Goal: Information Seeking & Learning: Learn about a topic

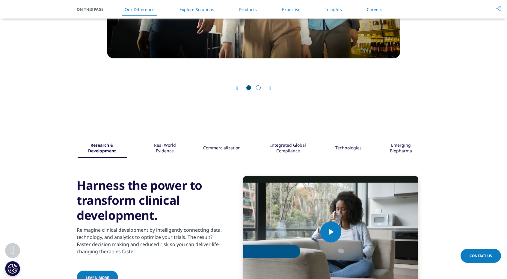
scroll to position [671, 0]
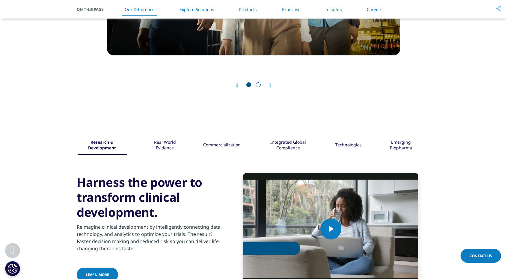
click at [155, 139] on div "Real World Evidence" at bounding box center [165, 145] width 39 height 19
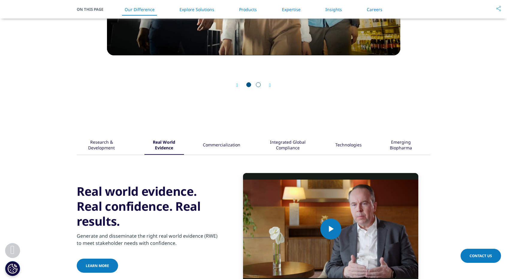
click at [227, 142] on div "Commercialization" at bounding box center [221, 145] width 37 height 19
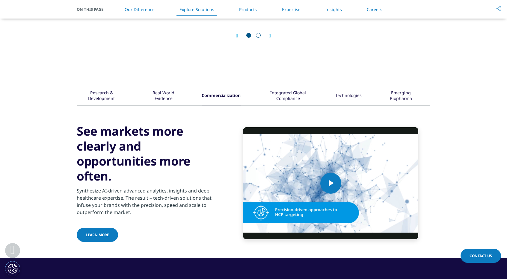
scroll to position [734, 0]
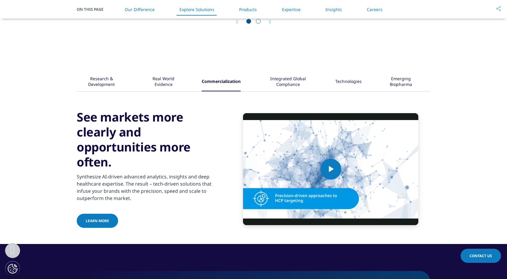
click at [276, 78] on div "Integrated Global Compliance" at bounding box center [287, 82] width 57 height 19
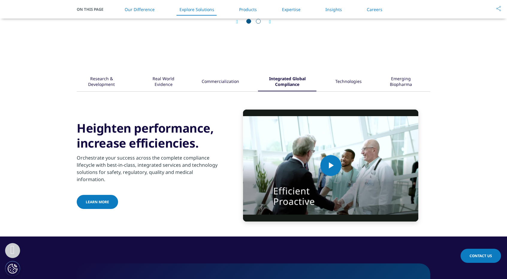
click at [345, 78] on div "Technologies" at bounding box center [348, 82] width 26 height 19
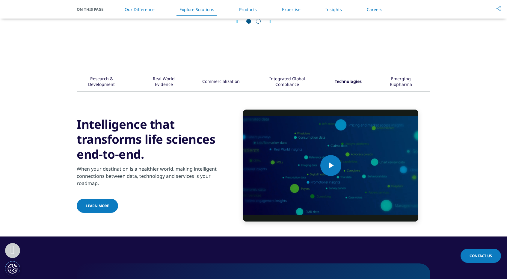
click at [392, 76] on div "Emerging Biopharma" at bounding box center [400, 82] width 41 height 19
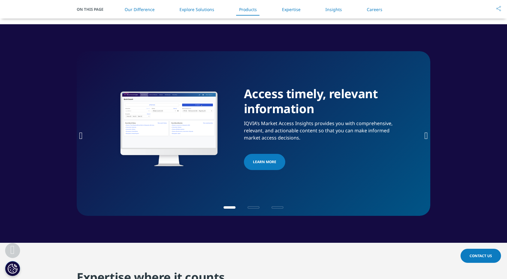
scroll to position [952, 0]
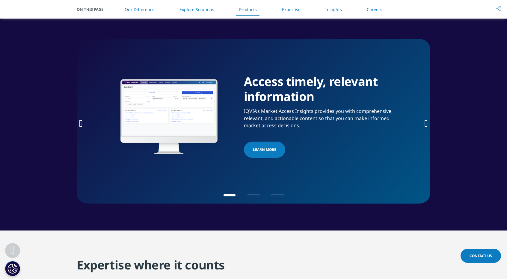
click at [254, 195] on span "Go to slide 2" at bounding box center [253, 195] width 12 height 2
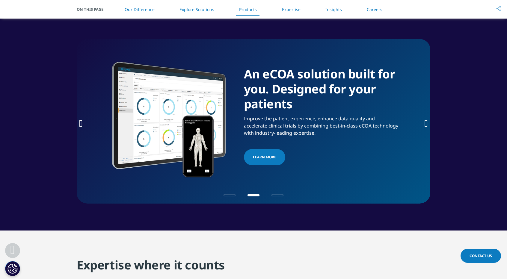
click at [274, 196] on div at bounding box center [253, 195] width 87 height 6
click at [279, 191] on div "An eCOA solution built for you. Designed for your patients Improve the patient …" at bounding box center [254, 117] width 324 height 162
click at [278, 195] on span "Go to slide 3" at bounding box center [277, 195] width 12 height 2
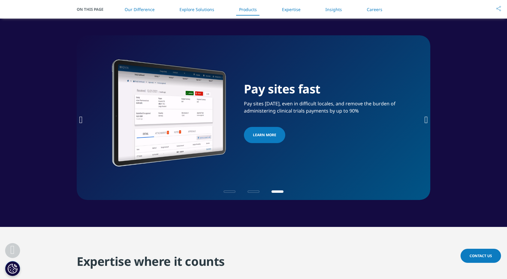
scroll to position [955, 0]
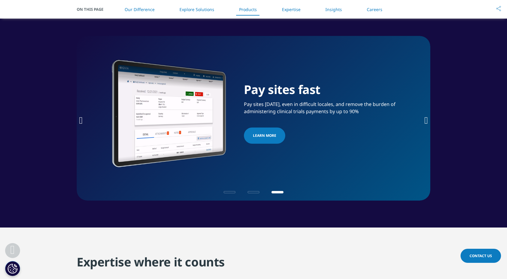
click at [255, 191] on span "Go to slide 2" at bounding box center [253, 192] width 12 height 2
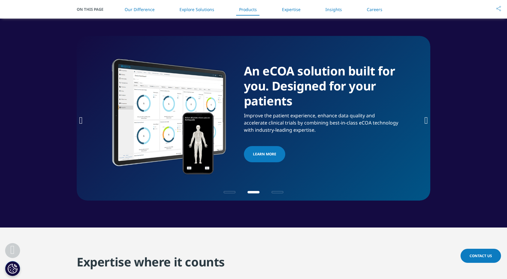
click at [231, 191] on span "Go to slide 1" at bounding box center [229, 192] width 12 height 2
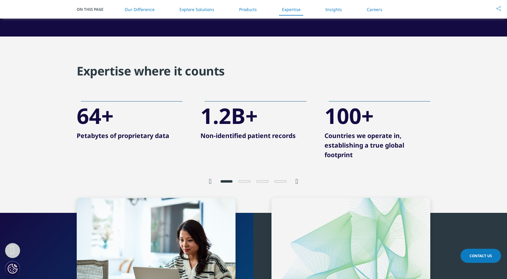
scroll to position [1144, 0]
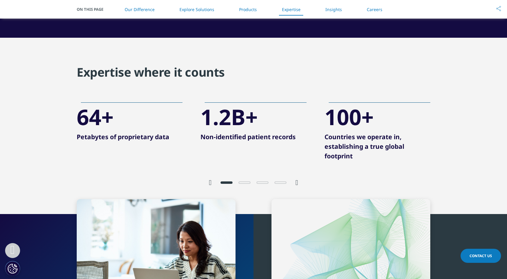
click at [246, 183] on span "Go to slide 2" at bounding box center [244, 183] width 12 height 2
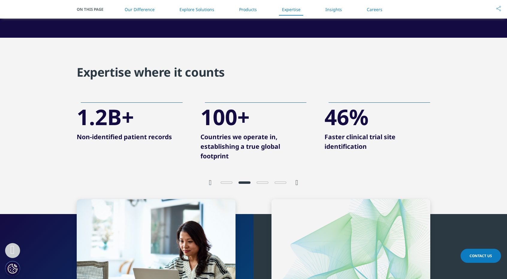
click at [265, 182] on span "Go to slide 3" at bounding box center [262, 183] width 12 height 2
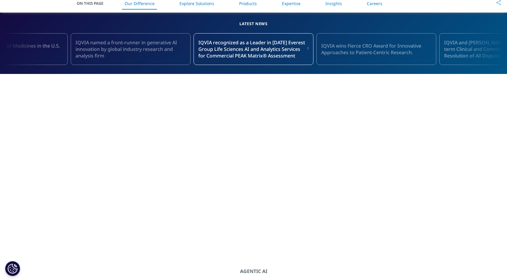
scroll to position [0, 0]
